Goal: Task Accomplishment & Management: Manage account settings

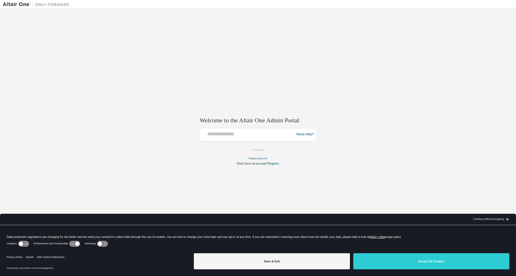
click at [238, 137] on div at bounding box center [247, 134] width 91 height 11
click at [227, 137] on div at bounding box center [247, 134] width 91 height 11
click at [227, 136] on input "text" at bounding box center [247, 133] width 91 height 8
type input "**********"
click at [255, 151] on button "Continue" at bounding box center [258, 150] width 24 height 8
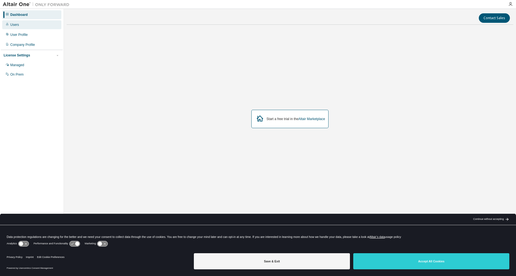
click at [26, 25] on div "Users" at bounding box center [31, 24] width 59 height 9
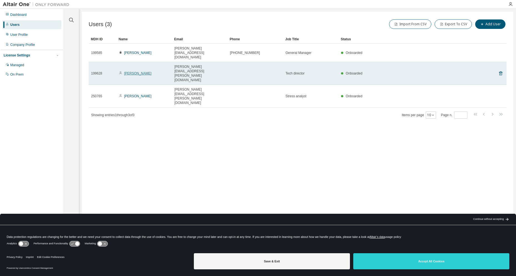
click at [138, 71] on link "[PERSON_NAME]" at bounding box center [138, 73] width 28 height 4
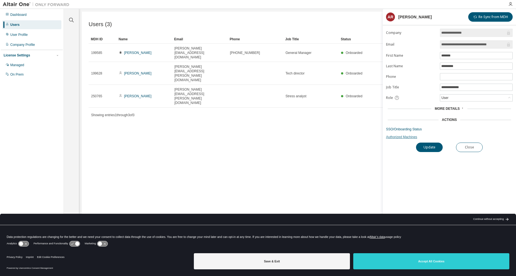
click at [412, 137] on link "Authorized Machines" at bounding box center [449, 137] width 127 height 4
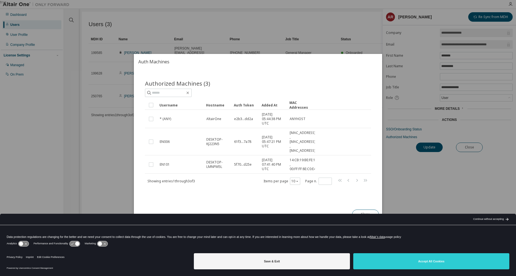
click at [444, 178] on div "true" at bounding box center [258, 138] width 516 height 276
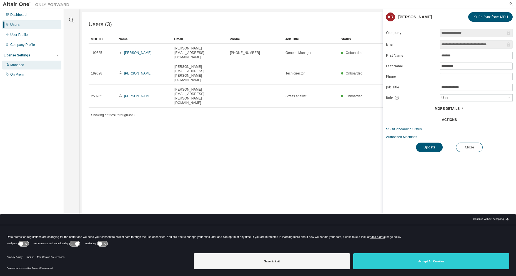
click at [21, 64] on div "Managed" at bounding box center [17, 65] width 14 height 4
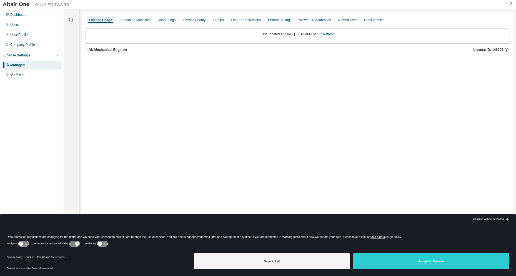
click at [86, 50] on icon "button" at bounding box center [86, 49] width 3 height 3
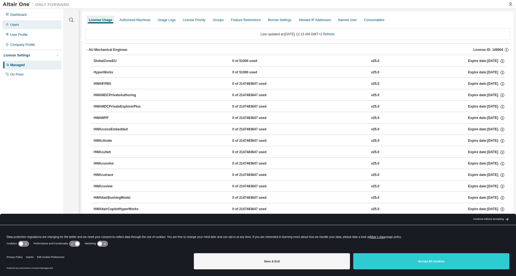
click at [22, 25] on div "Users" at bounding box center [31, 24] width 59 height 9
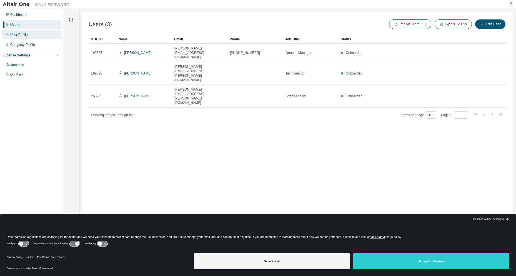
click at [22, 36] on div "User Profile" at bounding box center [19, 35] width 18 height 4
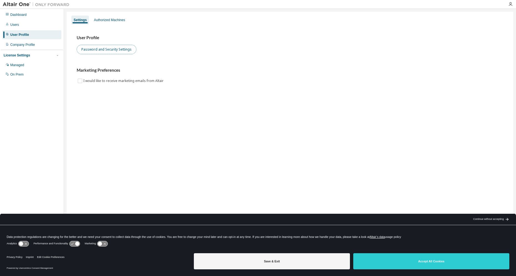
click at [109, 49] on button "Password and Security Settings" at bounding box center [107, 49] width 60 height 9
click at [15, 26] on div "Users" at bounding box center [14, 25] width 9 height 4
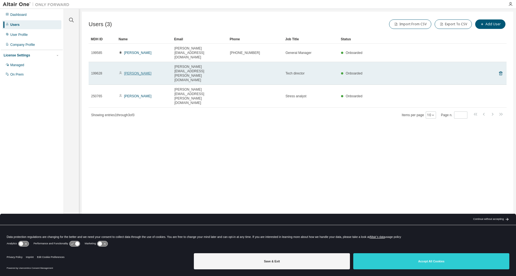
click at [136, 71] on link "[PERSON_NAME]" at bounding box center [138, 73] width 28 height 4
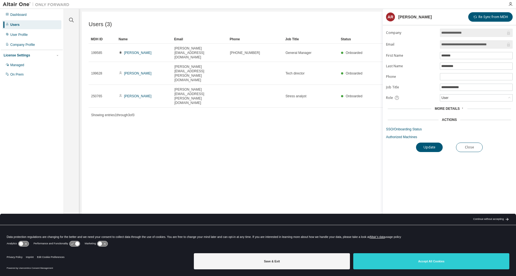
click at [459, 109] on span "More Details" at bounding box center [447, 109] width 25 height 4
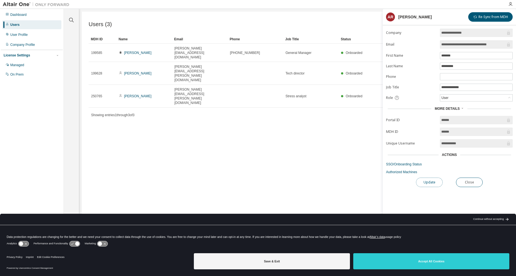
click at [430, 183] on button "Update" at bounding box center [429, 182] width 27 height 9
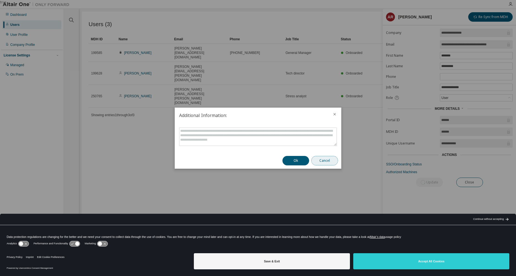
click at [327, 160] on button "Cancel" at bounding box center [325, 160] width 27 height 9
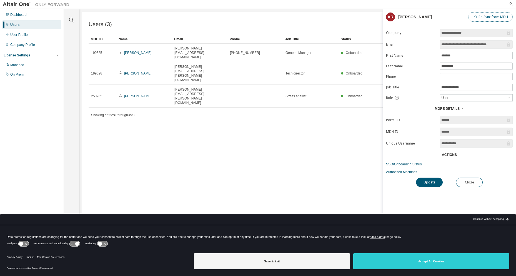
click at [490, 17] on button "Re-Sync from MDH" at bounding box center [491, 16] width 44 height 9
